Goal: Information Seeking & Learning: Learn about a topic

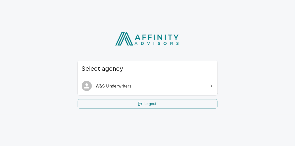
click at [134, 85] on span "W&S Underwriters" at bounding box center [151, 86] width 110 height 6
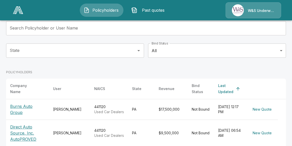
scroll to position [69, 0]
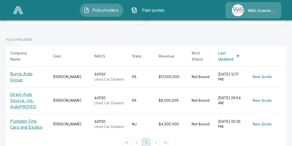
click at [36, 78] on p "Burns Auto Group" at bounding box center [27, 77] width 35 height 12
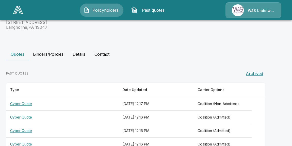
scroll to position [89, 0]
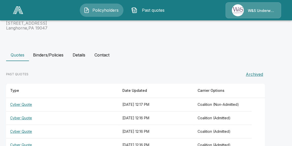
click at [44, 54] on button "Binders/Policies" at bounding box center [48, 55] width 39 height 12
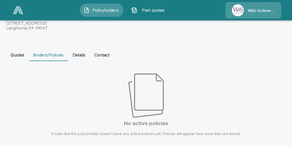
click at [21, 54] on button "Quotes" at bounding box center [17, 55] width 23 height 12
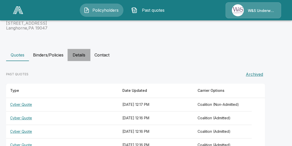
click at [80, 54] on button "Details" at bounding box center [78, 55] width 23 height 12
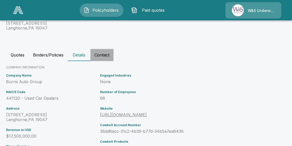
click at [101, 54] on button "Contact" at bounding box center [101, 55] width 23 height 12
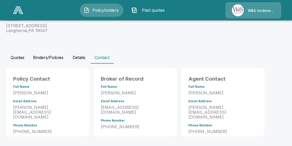
click at [20, 57] on button "Quotes" at bounding box center [17, 57] width 23 height 12
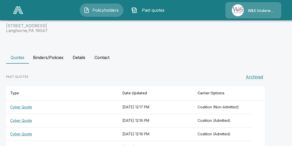
click at [23, 107] on th "Cyber Quote" at bounding box center [62, 106] width 112 height 13
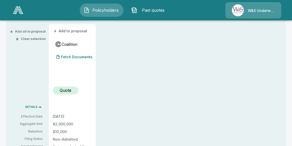
scroll to position [69, 0]
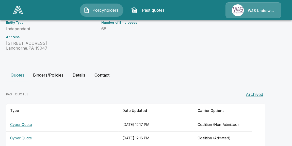
scroll to position [115, 0]
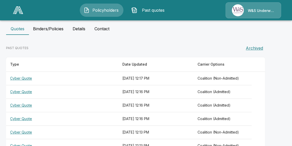
click at [24, 90] on th "Cyber Quote" at bounding box center [62, 91] width 112 height 13
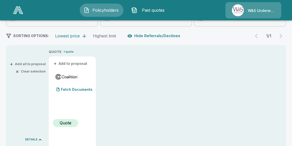
scroll to position [92, 0]
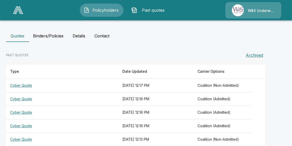
scroll to position [115, 0]
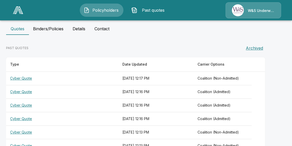
click at [24, 104] on th "Cyber Quote" at bounding box center [62, 104] width 112 height 13
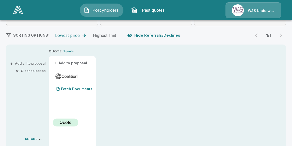
scroll to position [23, 0]
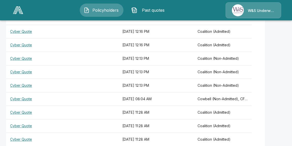
scroll to position [250, 0]
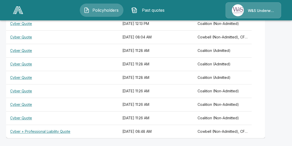
click at [26, 115] on th "Cyber Quote" at bounding box center [62, 117] width 112 height 13
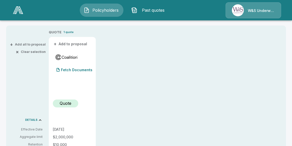
scroll to position [69, 0]
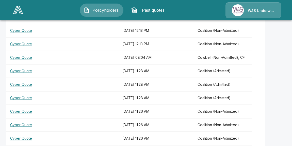
scroll to position [250, 0]
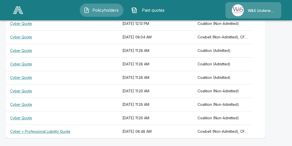
click at [29, 102] on th "Cyber Quote" at bounding box center [62, 104] width 112 height 13
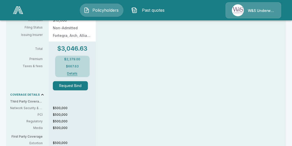
scroll to position [231, 0]
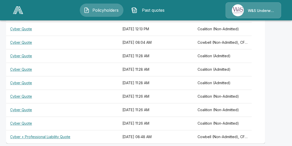
scroll to position [250, 0]
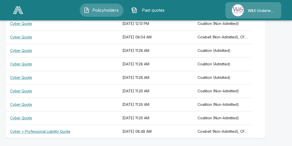
click at [28, 88] on th "Cyber Quote" at bounding box center [62, 90] width 112 height 13
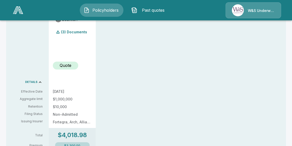
scroll to position [69, 0]
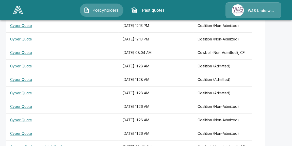
scroll to position [250, 0]
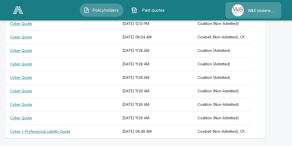
click at [23, 76] on th "Cyber Quote" at bounding box center [62, 77] width 112 height 13
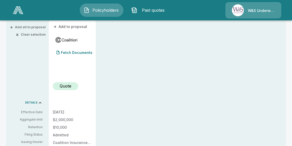
scroll to position [69, 0]
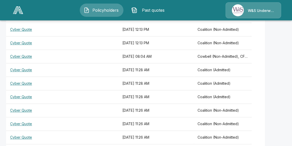
scroll to position [250, 0]
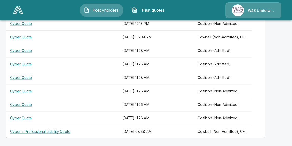
click at [25, 62] on th "Cyber Quote" at bounding box center [62, 63] width 112 height 13
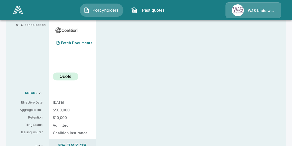
scroll to position [184, 0]
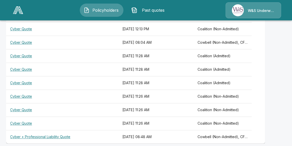
scroll to position [250, 0]
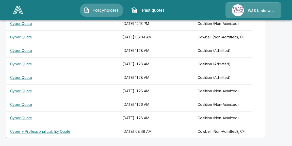
click at [28, 50] on th "Cyber Quote" at bounding box center [62, 50] width 112 height 13
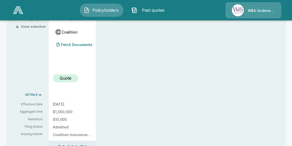
scroll to position [184, 0]
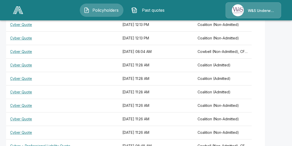
scroll to position [250, 0]
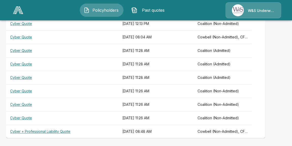
click at [24, 34] on th "Cyber Quote" at bounding box center [62, 36] width 112 height 13
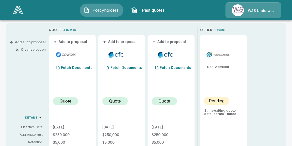
scroll to position [161, 0]
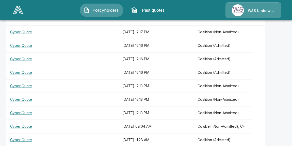
scroll to position [250, 0]
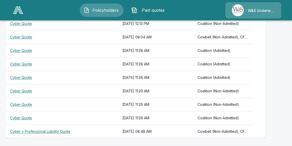
click at [23, 23] on th "Cyber Quote" at bounding box center [62, 23] width 112 height 13
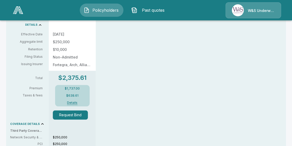
scroll to position [161, 0]
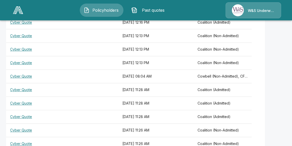
scroll to position [204, 0]
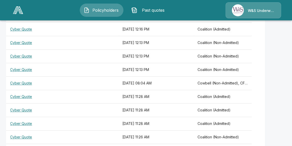
click at [28, 42] on th "Cyber Quote" at bounding box center [62, 42] width 112 height 13
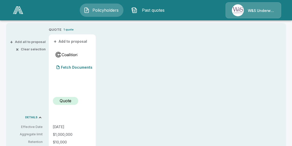
scroll to position [69, 0]
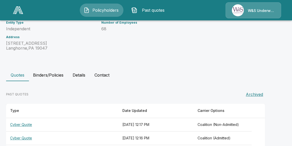
click at [30, 137] on th "Cyber Quote" at bounding box center [62, 137] width 112 height 13
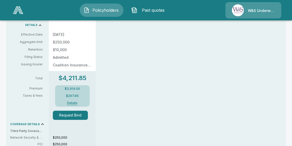
scroll to position [207, 0]
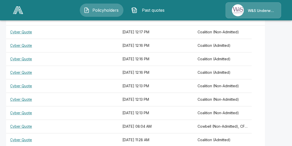
scroll to position [92, 0]
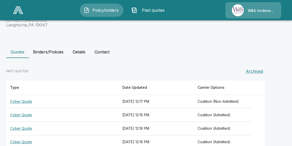
click at [27, 140] on th "Cyber Quote" at bounding box center [62, 141] width 112 height 13
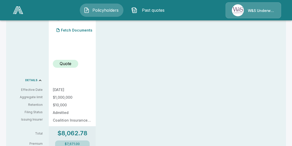
scroll to position [138, 0]
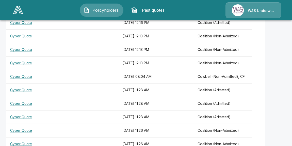
scroll to position [250, 0]
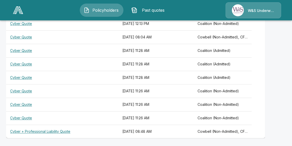
click at [44, 130] on th "Cyber + Professional Liability Quote" at bounding box center [62, 131] width 112 height 13
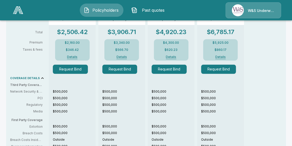
scroll to position [138, 0]
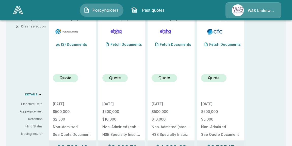
click at [67, 78] on p "Quote" at bounding box center [66, 78] width 12 height 6
click at [71, 44] on p "(3) Documents" at bounding box center [74, 45] width 26 height 4
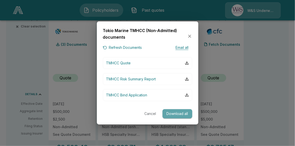
click at [175, 113] on button "Download all" at bounding box center [178, 113] width 30 height 9
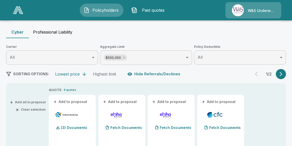
scroll to position [26, 0]
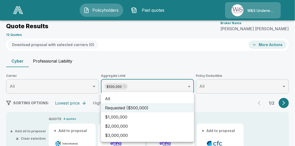
click at [170, 99] on li "All" at bounding box center [147, 98] width 93 height 9
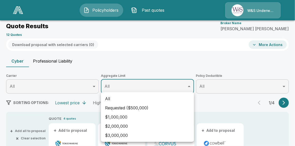
click at [155, 48] on div at bounding box center [147, 73] width 295 height 146
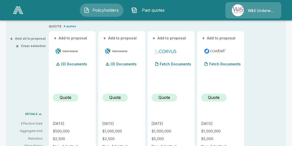
scroll to position [188, 0]
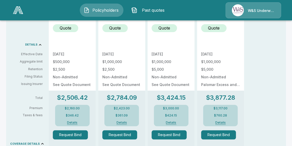
click at [70, 122] on button "Details" at bounding box center [72, 122] width 20 height 3
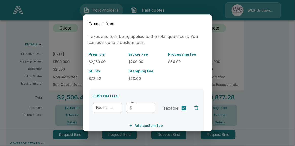
click at [258, 45] on div at bounding box center [147, 73] width 295 height 146
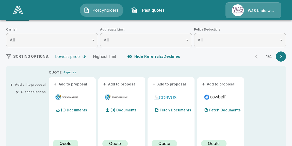
scroll to position [69, 0]
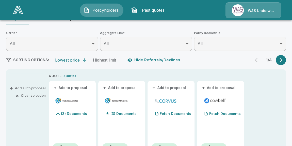
click at [283, 58] on icon "button" at bounding box center [280, 59] width 5 height 5
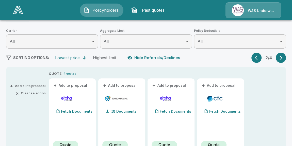
scroll to position [26, 0]
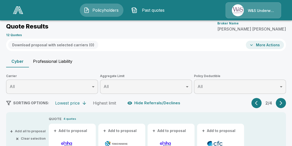
click at [282, 100] on icon "button" at bounding box center [280, 102] width 5 height 5
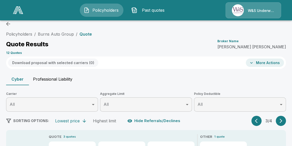
scroll to position [3, 0]
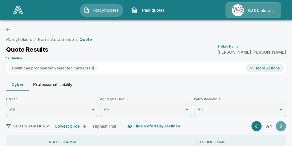
click at [283, 124] on icon "button" at bounding box center [280, 125] width 5 height 5
click at [257, 124] on button "button" at bounding box center [256, 126] width 10 height 10
click at [257, 124] on div "2 / 4" at bounding box center [268, 126] width 34 height 10
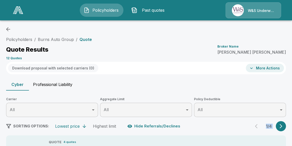
scroll to position [26, 0]
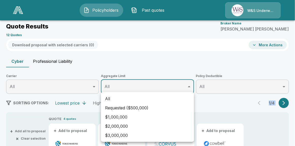
click at [177, 105] on li "Requested ($500,000)" at bounding box center [147, 107] width 93 height 9
type input "******"
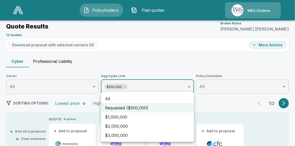
click at [224, 104] on div at bounding box center [147, 73] width 295 height 146
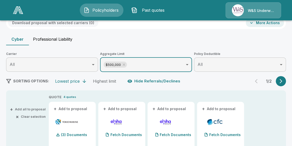
scroll to position [3, 0]
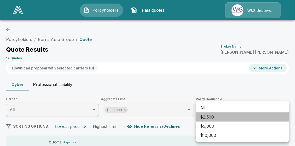
click at [258, 114] on li "$2,500" at bounding box center [242, 116] width 93 height 9
type input "****"
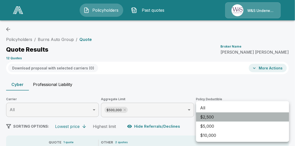
click at [214, 116] on li "$2,500" at bounding box center [242, 116] width 93 height 9
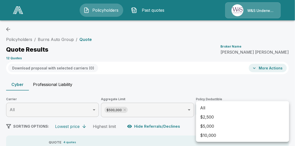
click at [185, 80] on div at bounding box center [147, 73] width 295 height 146
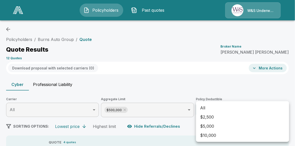
click at [253, 119] on li "$2,500" at bounding box center [242, 116] width 93 height 9
type input "****"
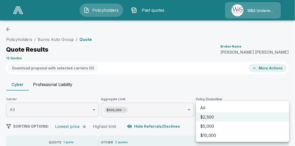
click at [164, 81] on div at bounding box center [147, 73] width 295 height 146
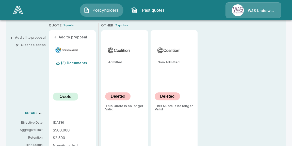
scroll to position [118, 0]
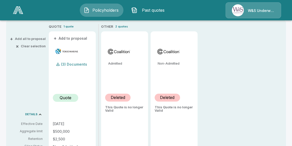
click at [74, 64] on p "(3) Documents" at bounding box center [74, 64] width 26 height 4
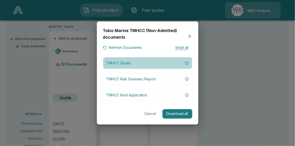
click at [141, 64] on button "TMHCC Quote" at bounding box center [147, 63] width 89 height 12
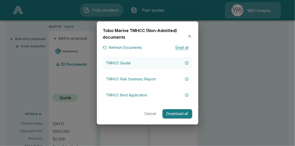
click at [141, 64] on button "TMHCC Quote" at bounding box center [147, 63] width 89 height 12
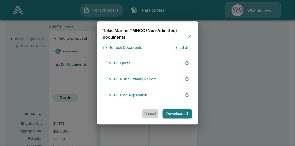
click at [155, 113] on button "Cancel" at bounding box center [150, 113] width 16 height 9
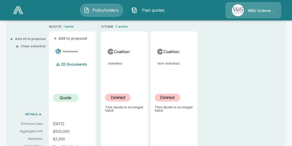
click at [69, 97] on p "Quote" at bounding box center [66, 97] width 12 height 6
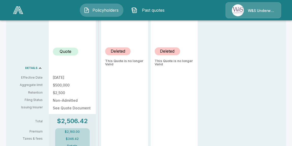
scroll to position [95, 0]
